Goal: Navigation & Orientation: Find specific page/section

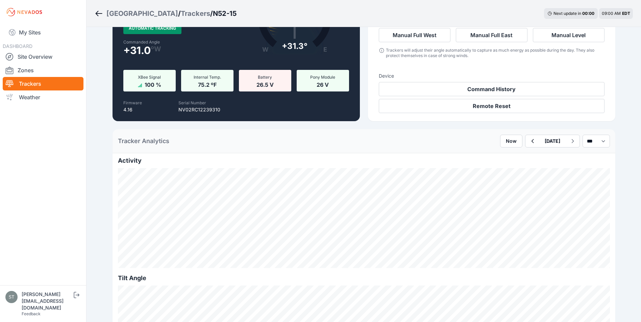
scroll to position [34, 0]
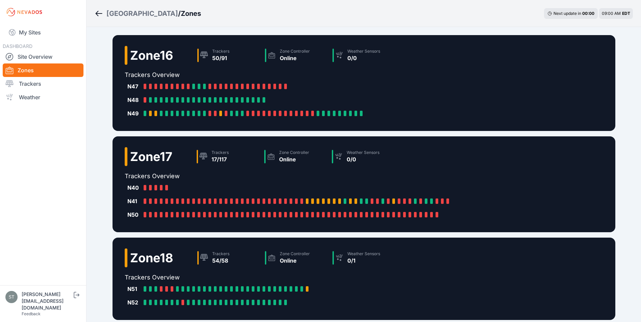
scroll to position [162, 0]
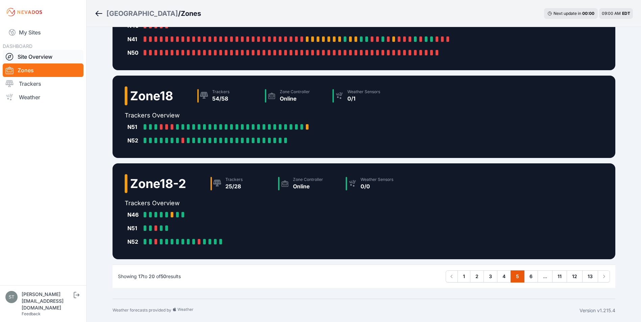
click at [36, 55] on link "Site Overview" at bounding box center [43, 57] width 81 height 14
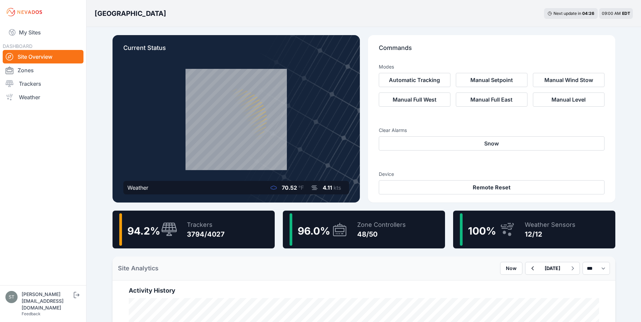
drag, startPoint x: 45, startPoint y: 158, endPoint x: 343, endPoint y: 18, distance: 329.3
click at [344, 19] on div "Bartonsville Next update in 04 : 26 09:00 AM EDT" at bounding box center [363, 13] width 554 height 27
click at [191, 234] on div "3794/4027" at bounding box center [206, 234] width 38 height 9
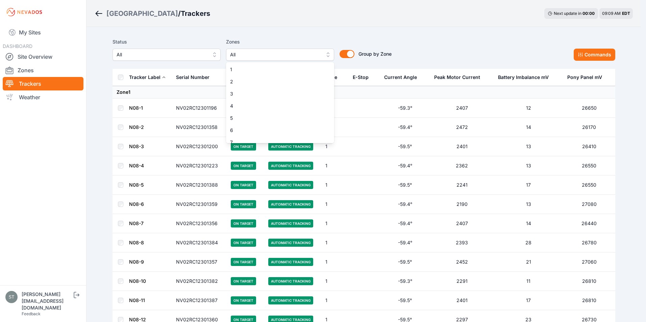
click at [253, 55] on span "All" at bounding box center [275, 55] width 91 height 8
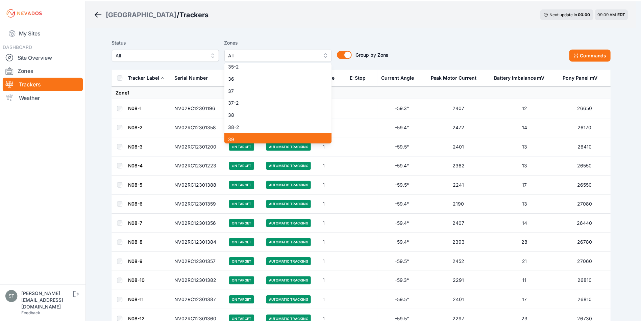
scroll to position [462, 0]
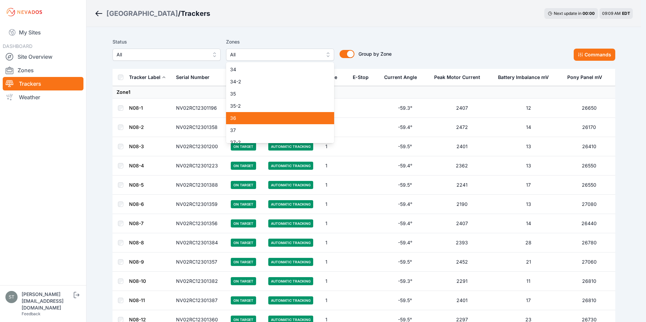
click at [258, 116] on span "36" at bounding box center [276, 118] width 92 height 7
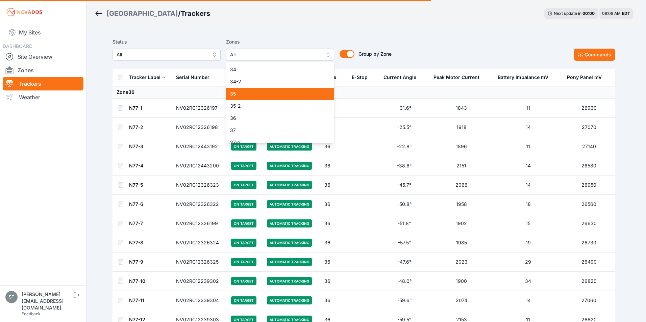
click at [251, 96] on span "35" at bounding box center [276, 94] width 92 height 7
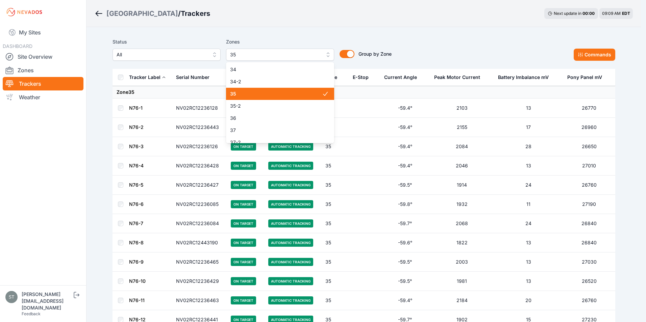
click at [251, 96] on span "35" at bounding box center [276, 94] width 92 height 7
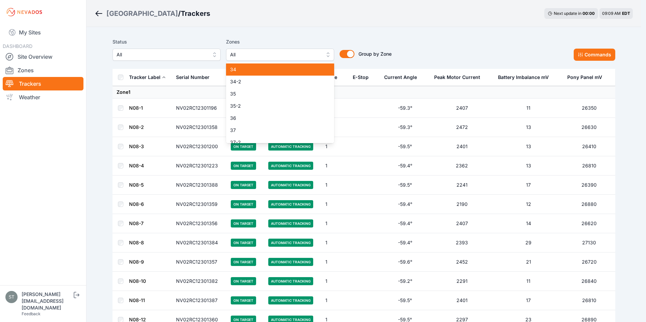
click at [254, 71] on span "34" at bounding box center [276, 69] width 92 height 7
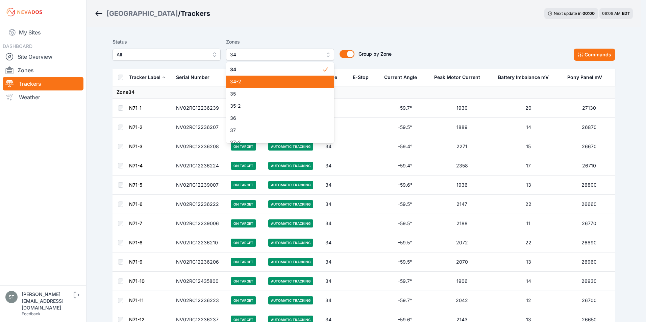
click at [264, 83] on span "34-2" at bounding box center [276, 81] width 92 height 7
click at [423, 42] on div "Status All Zones 34, 34-2 1 2 3 4 5 6 7 8 9 10 11 11-2 12 13 14 15 16 17 18 18-…" at bounding box center [364, 49] width 503 height 23
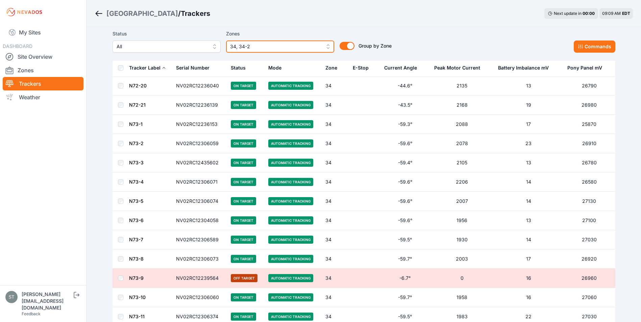
scroll to position [676, 0]
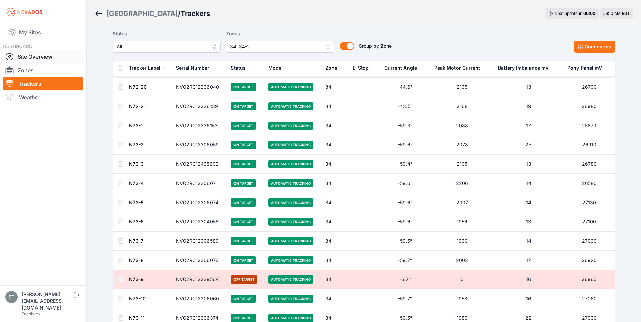
click at [22, 56] on link "Site Overview" at bounding box center [43, 57] width 81 height 14
